Goal: Find specific page/section: Find specific page/section

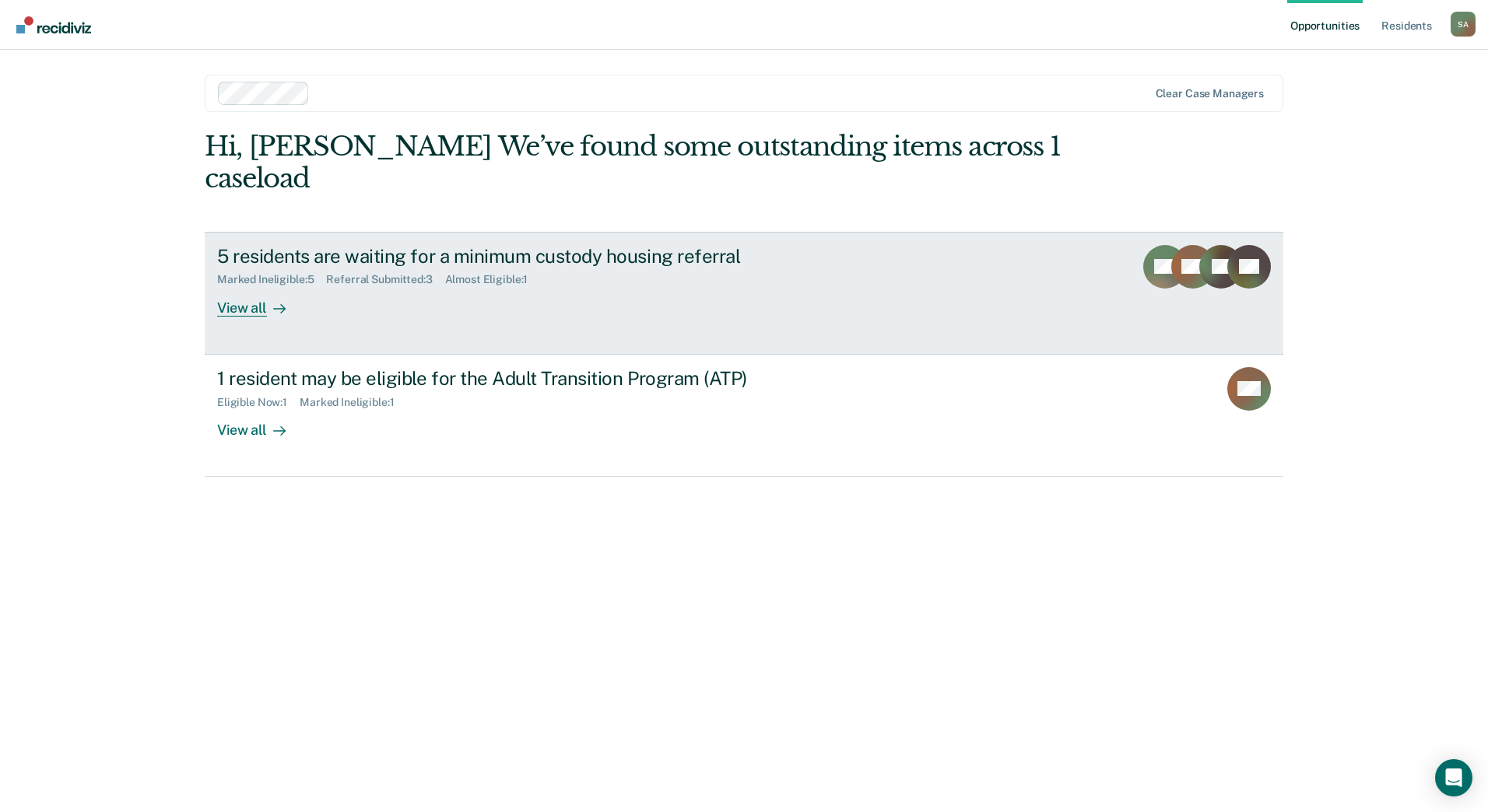
drag, startPoint x: 0, startPoint y: 0, endPoint x: 528, endPoint y: 247, distance: 582.9
click at [528, 273] on div "Almost Eligible : 1" at bounding box center [493, 280] width 96 height 13
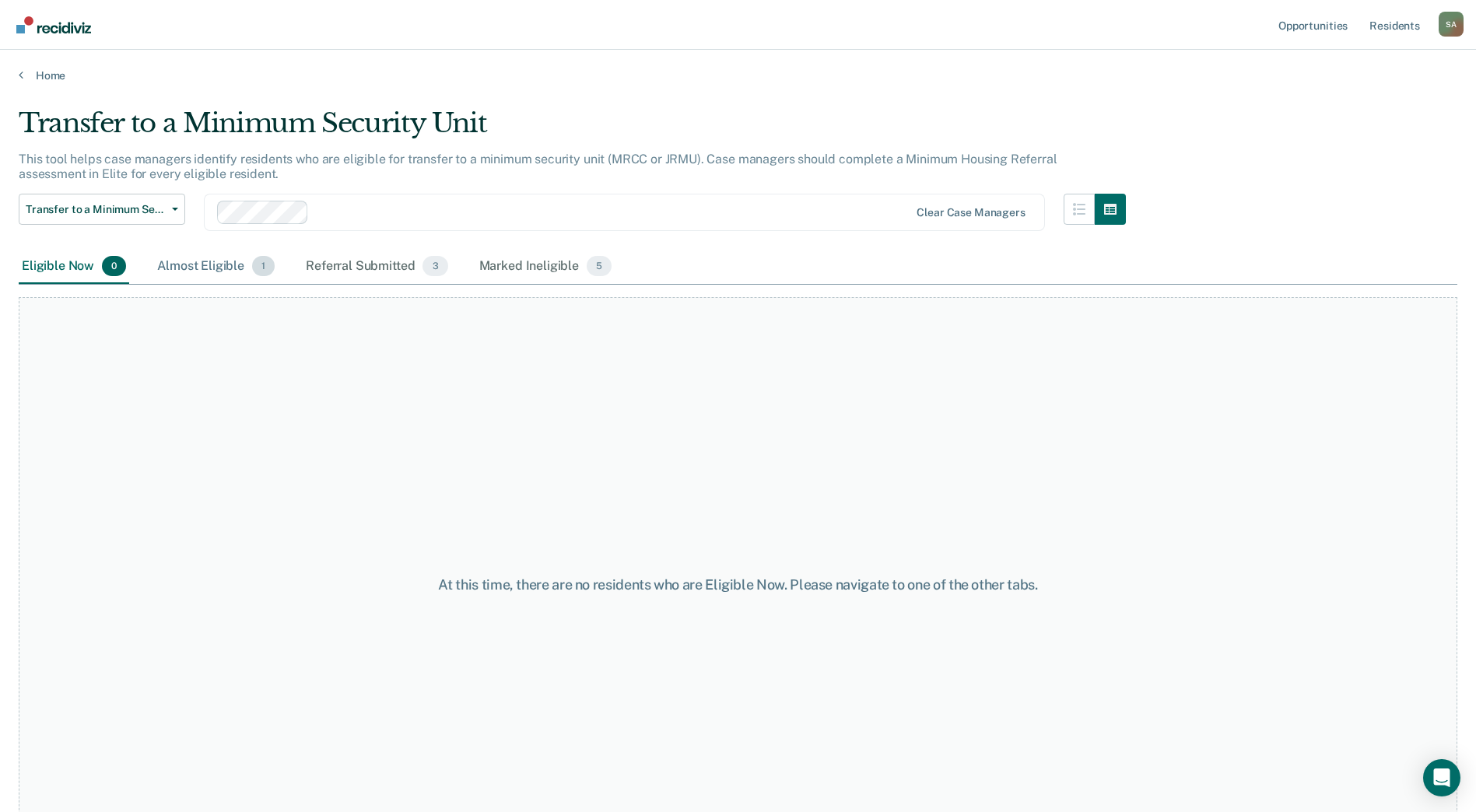
click at [186, 268] on div "Almost Eligible 1" at bounding box center [216, 267] width 124 height 34
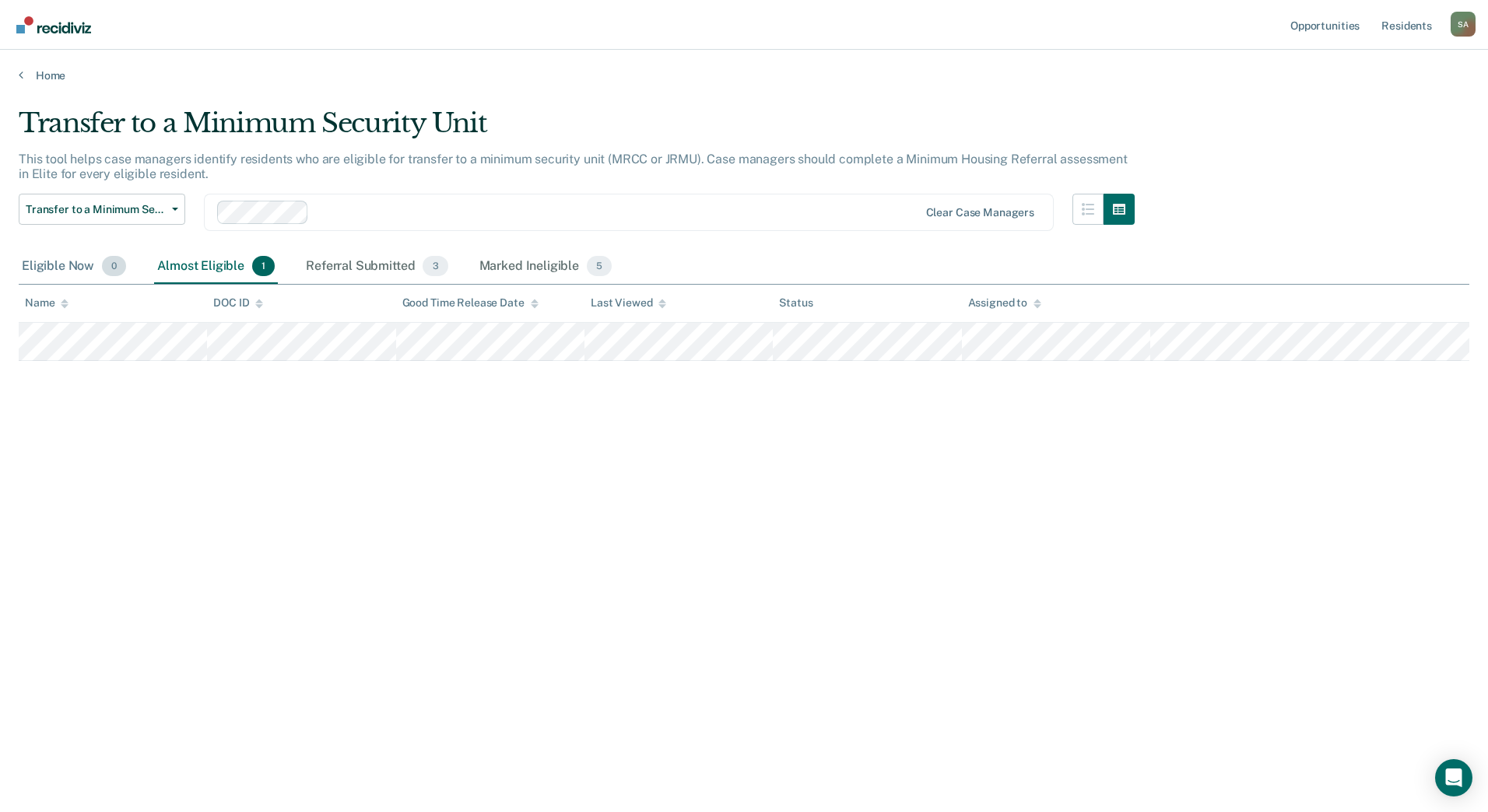
click at [50, 271] on div "Eligible Now 0" at bounding box center [74, 267] width 110 height 34
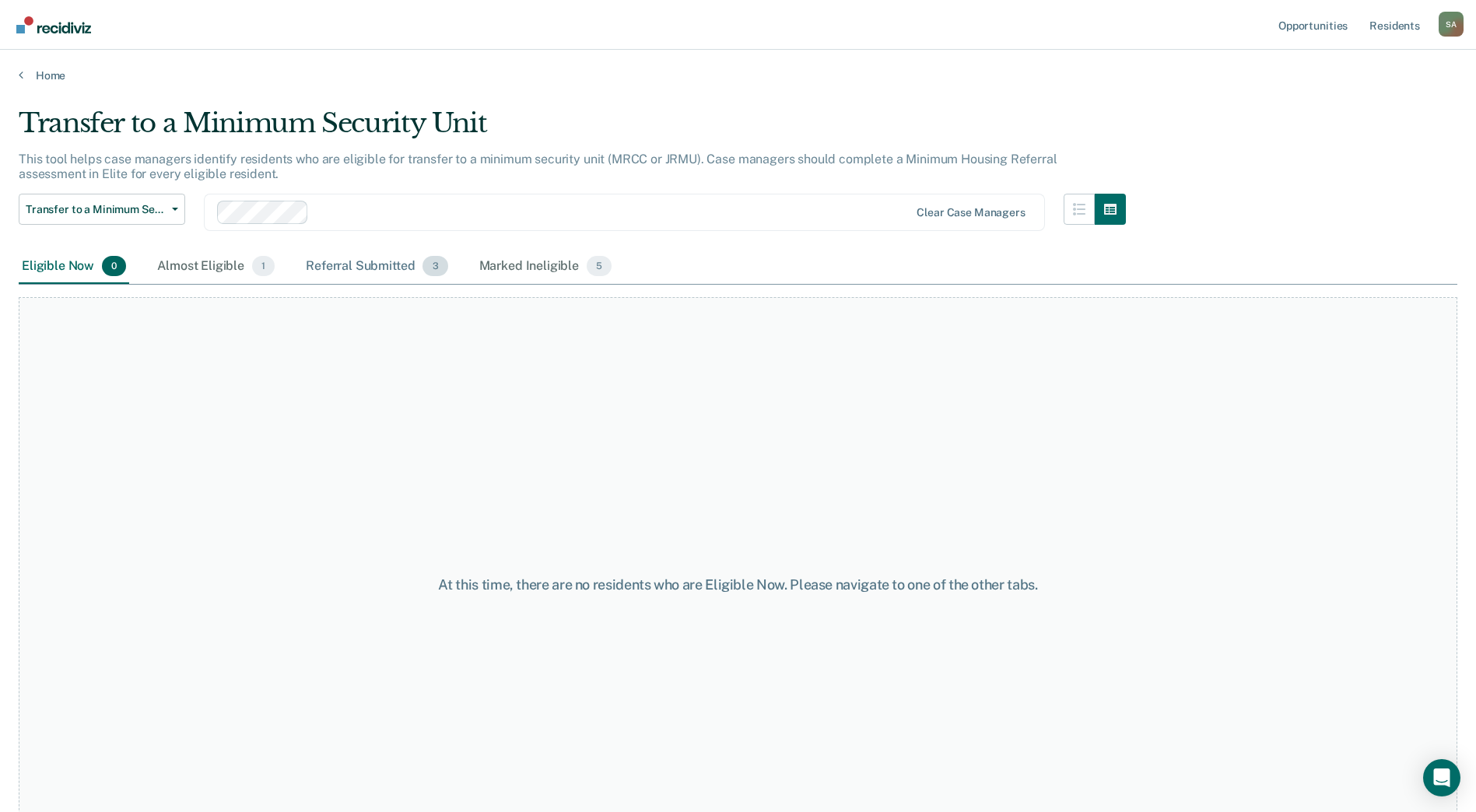
click at [318, 265] on div "Referral Submitted 3" at bounding box center [376, 267] width 148 height 34
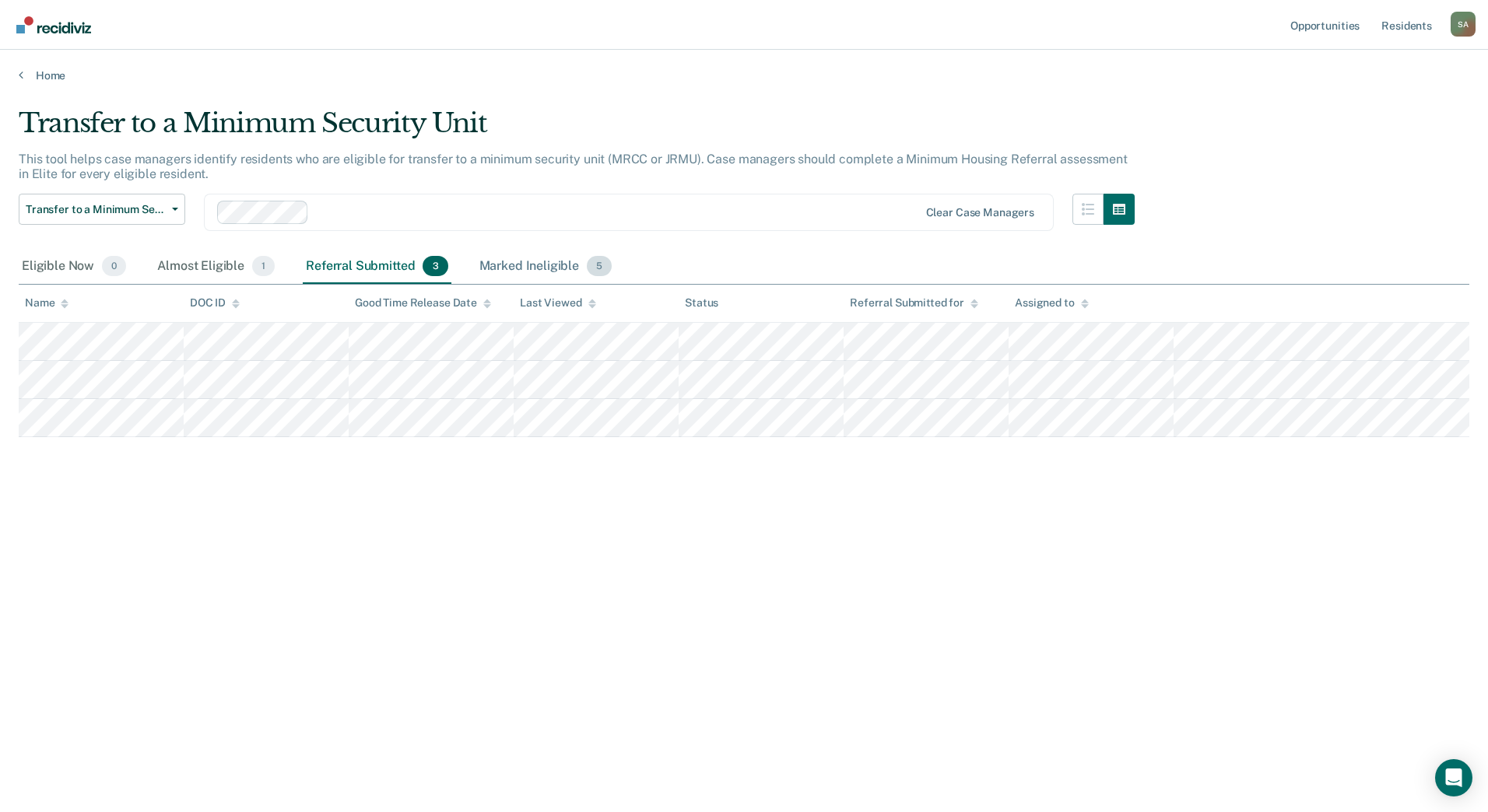
click at [502, 274] on div "Marked Ineligible 5" at bounding box center [546, 267] width 139 height 34
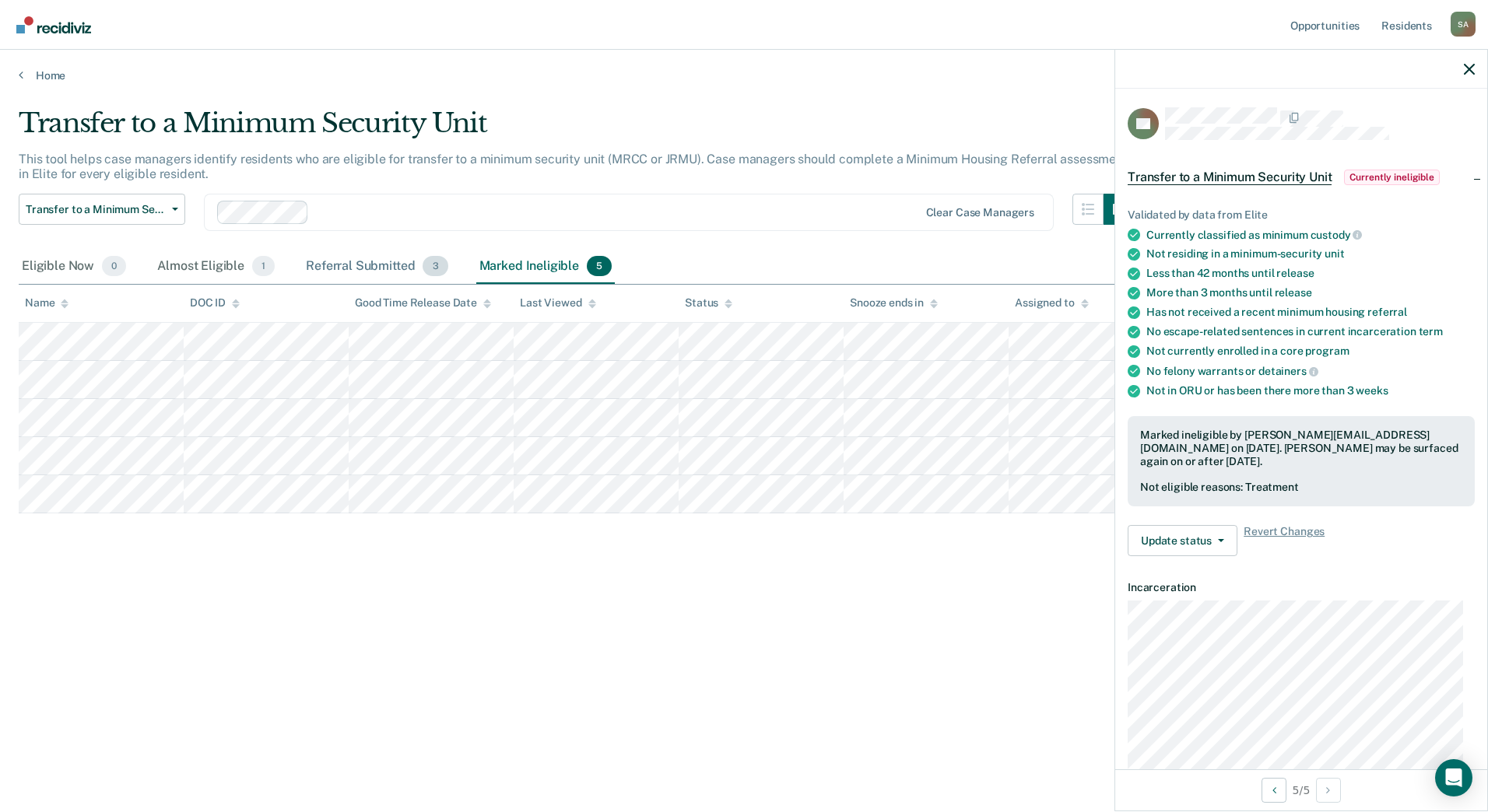
click at [350, 260] on div "Referral Submitted 3" at bounding box center [376, 267] width 148 height 34
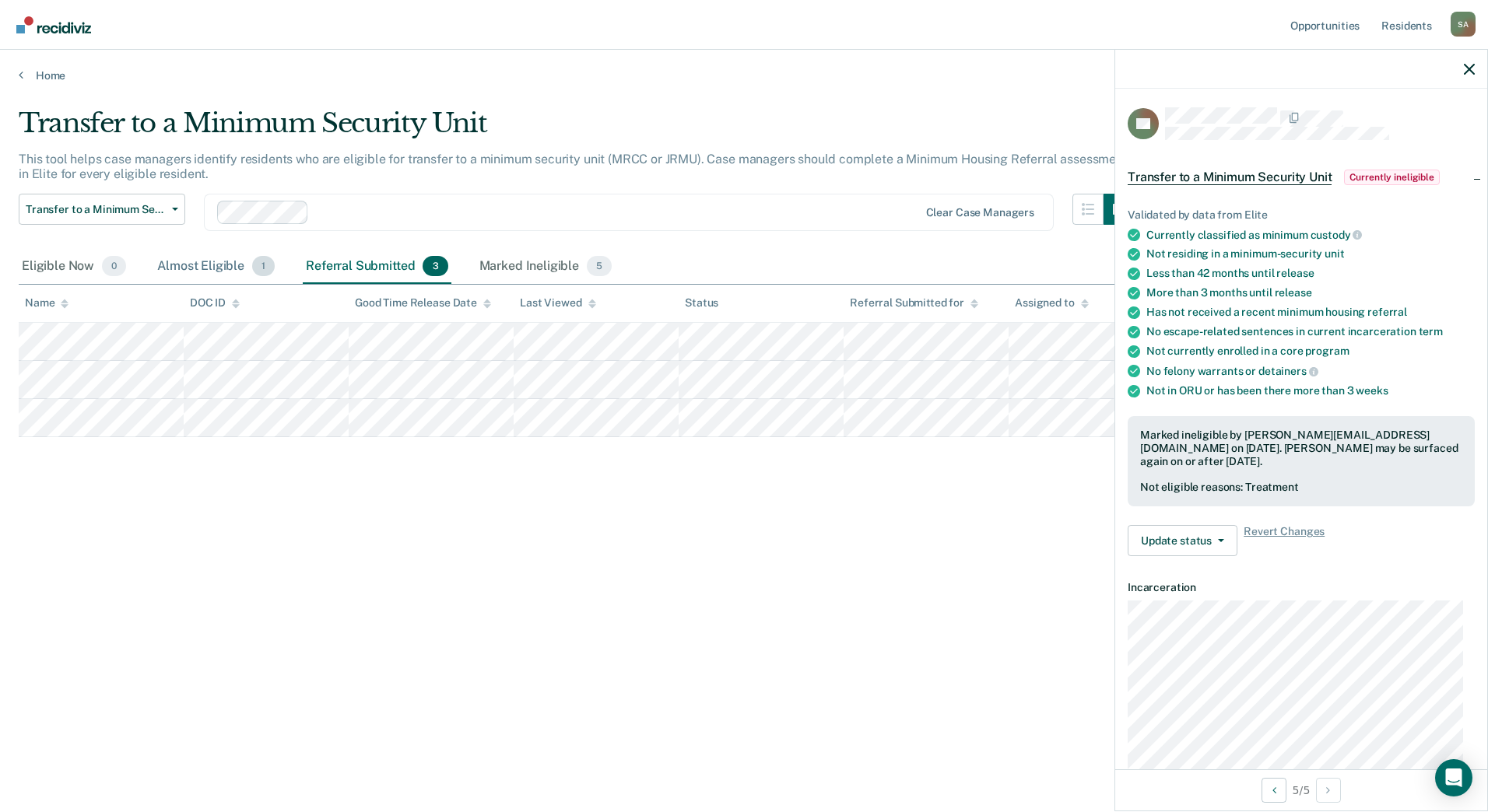
click at [195, 262] on div "Almost Eligible 1" at bounding box center [216, 267] width 124 height 34
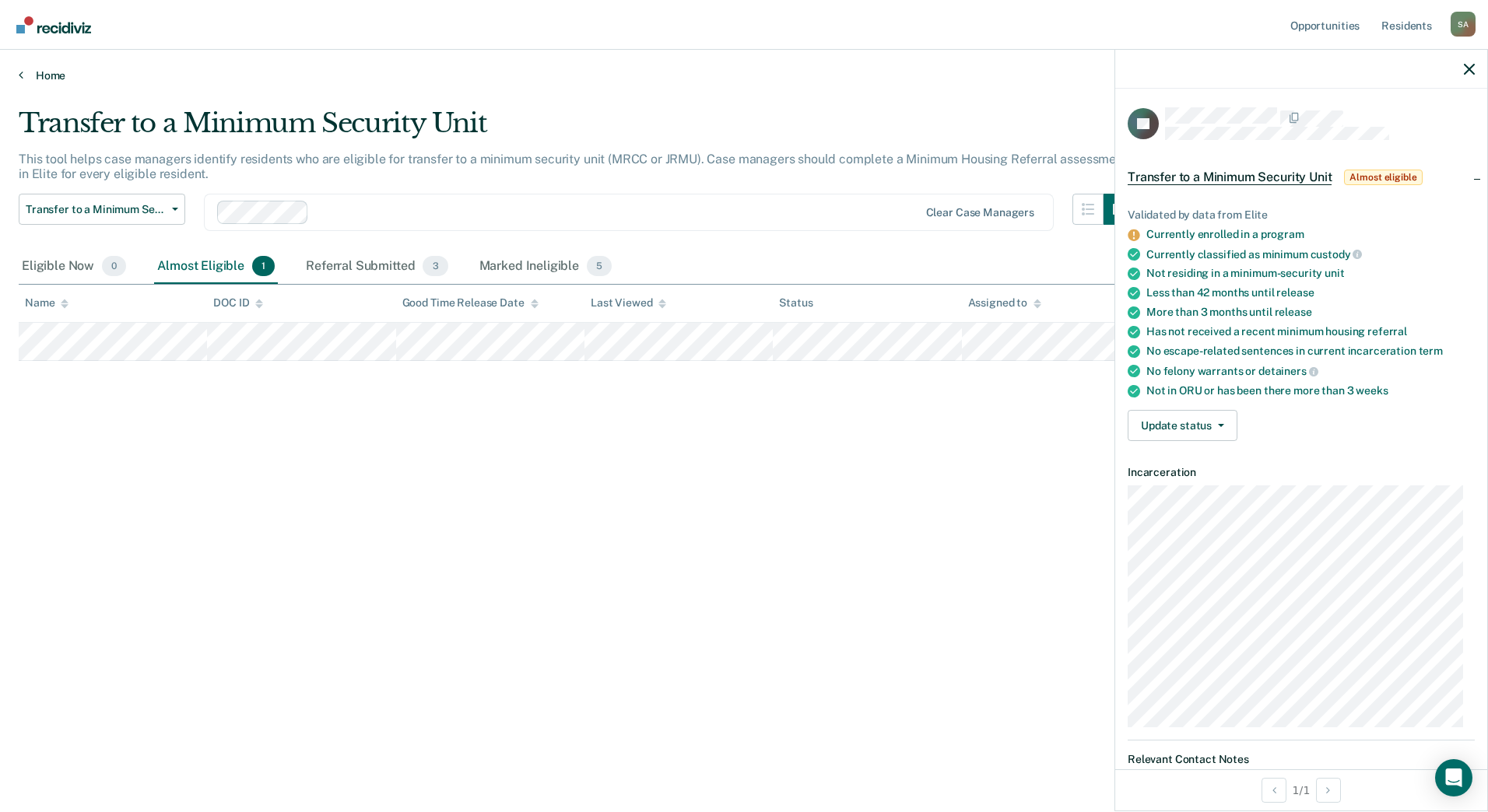
click at [22, 76] on icon at bounding box center [21, 74] width 5 height 12
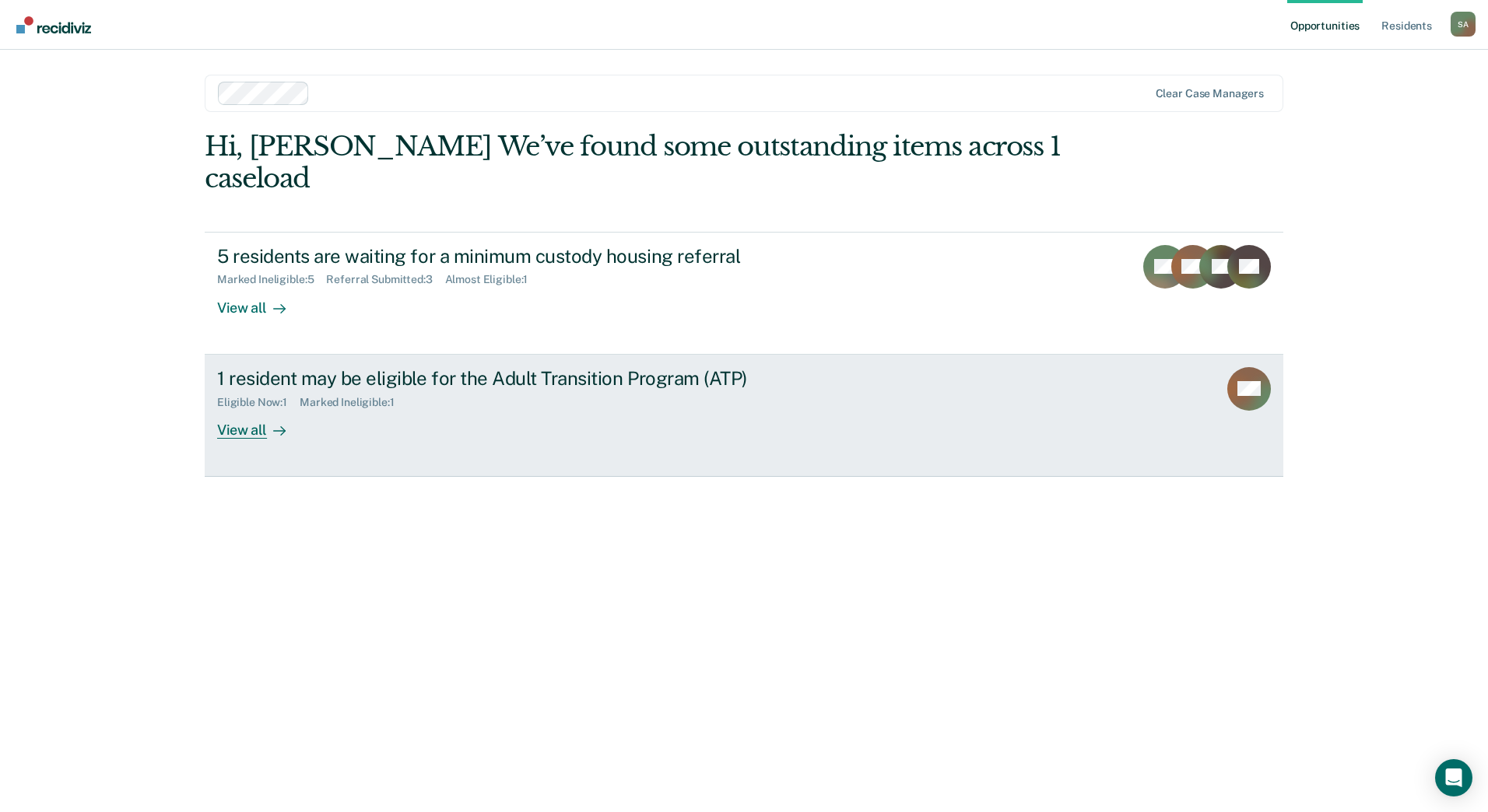
click at [483, 405] on div "1 resident may be eligible for the Adult Transition Program (ATP) Eligible Now …" at bounding box center [509, 403] width 584 height 71
